Goal: Information Seeking & Learning: Learn about a topic

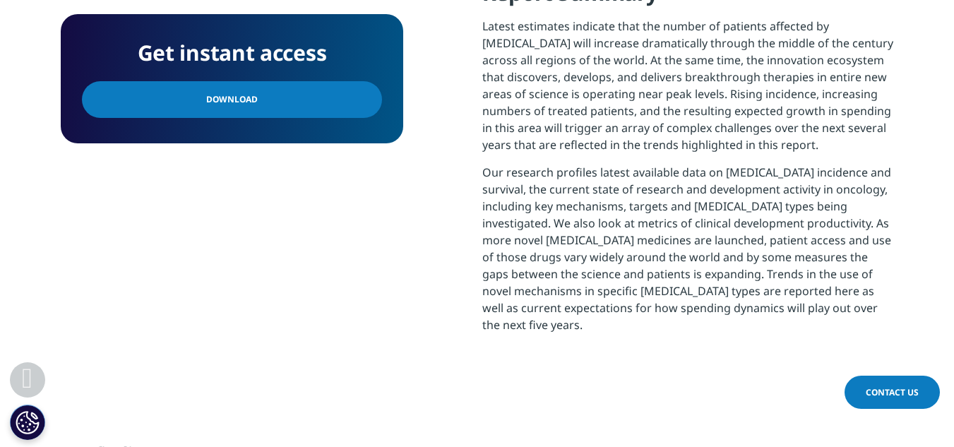
scroll to position [384, 833]
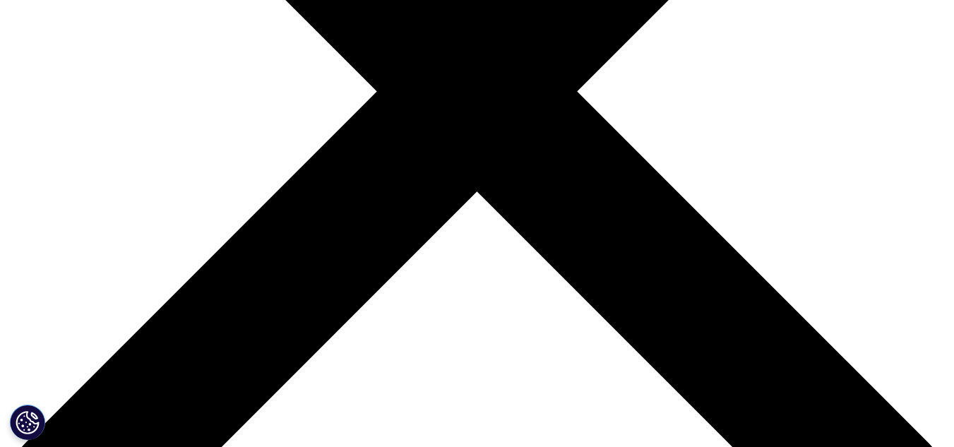
scroll to position [183, 833]
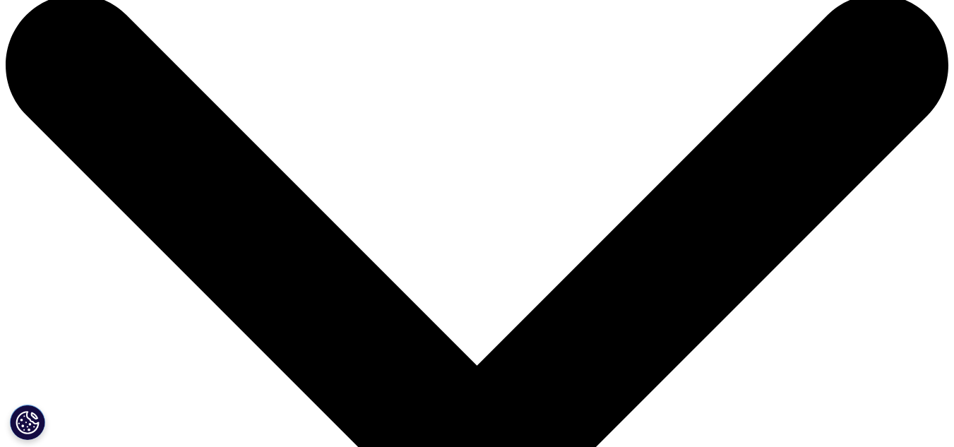
scroll to position [23, 0]
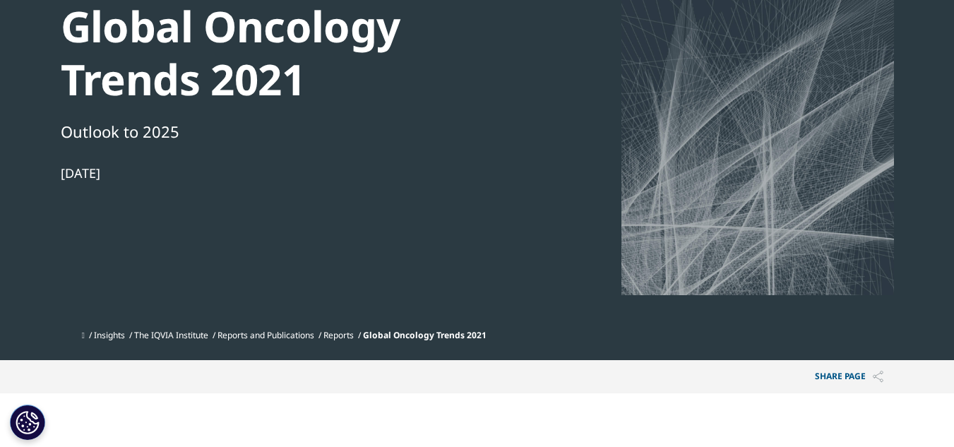
scroll to position [47, 0]
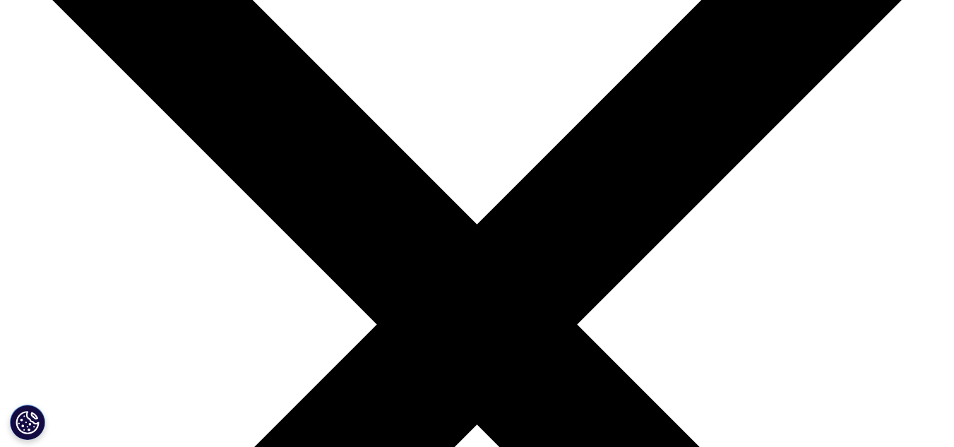
scroll to position [165, 0]
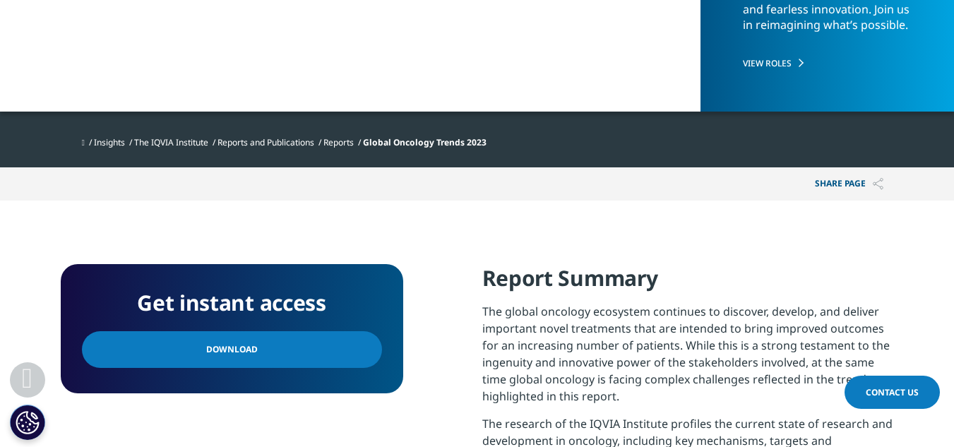
scroll to position [472, 833]
